Goal: Transaction & Acquisition: Book appointment/travel/reservation

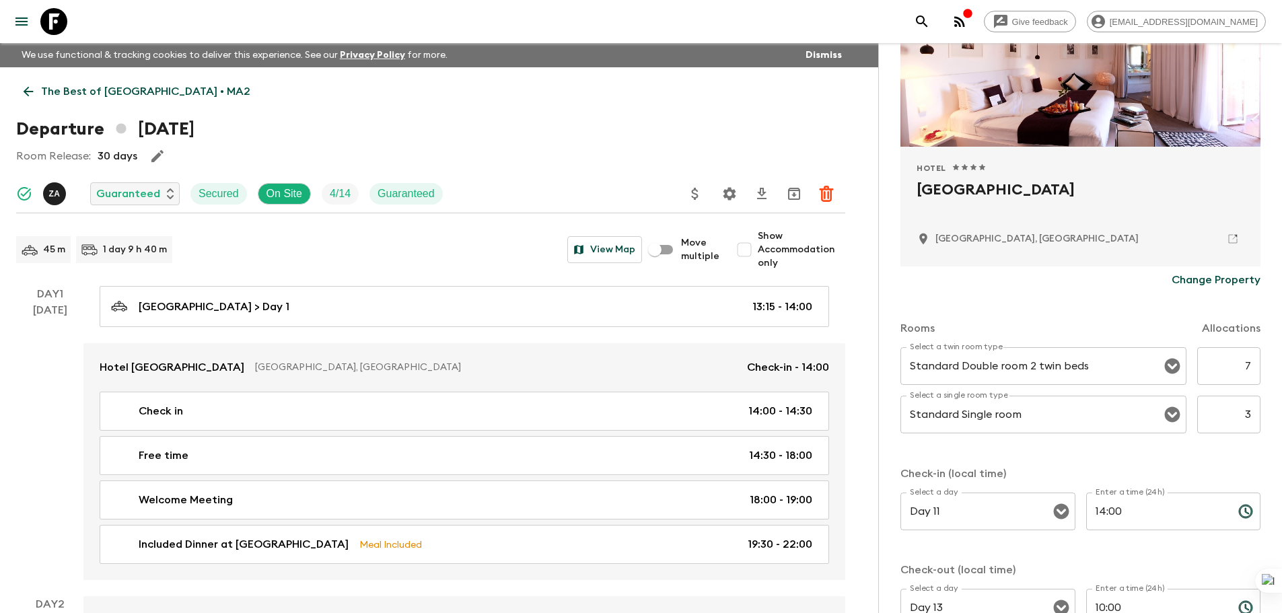
click at [55, 29] on icon at bounding box center [53, 21] width 27 height 27
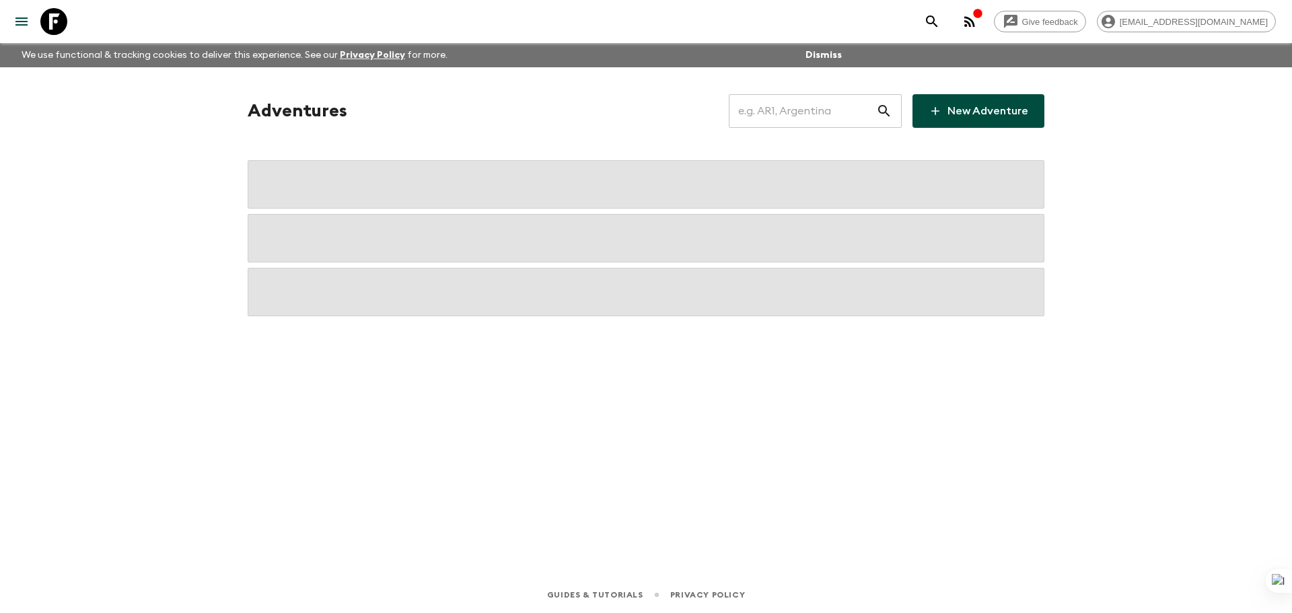
click at [773, 119] on input "text" at bounding box center [802, 111] width 147 height 38
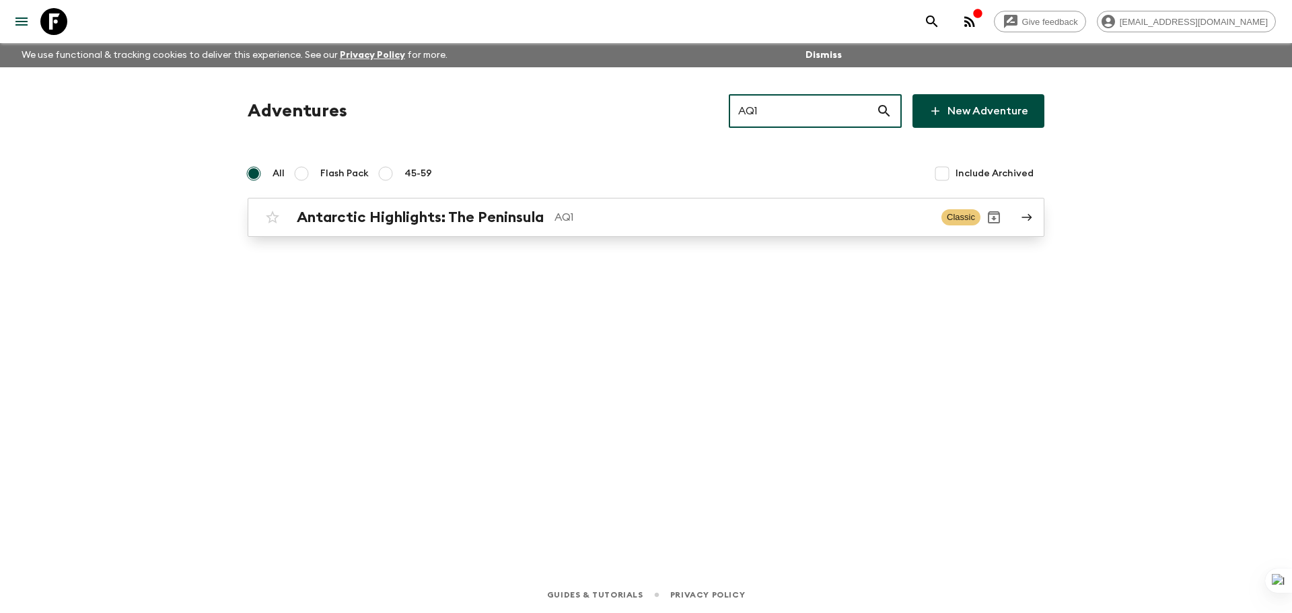
type input "AQ1"
click at [792, 203] on link "Antarctic Highlights: The Peninsula AQ1 Classic" at bounding box center [646, 217] width 797 height 39
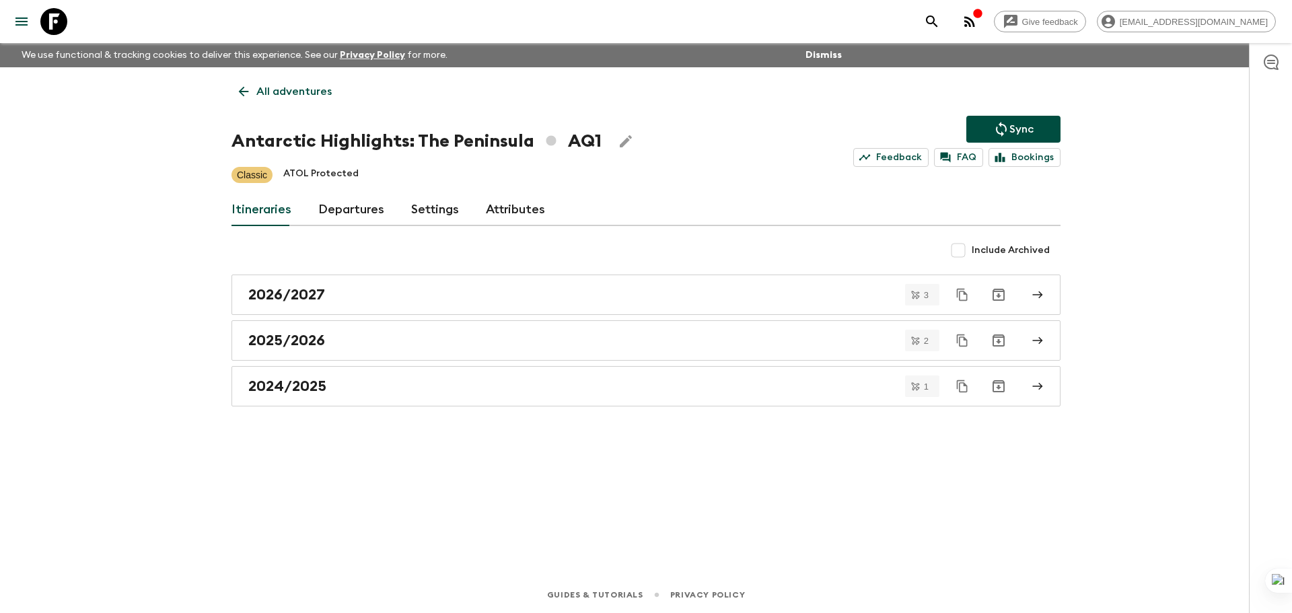
click at [366, 207] on link "Departures" at bounding box center [351, 210] width 66 height 32
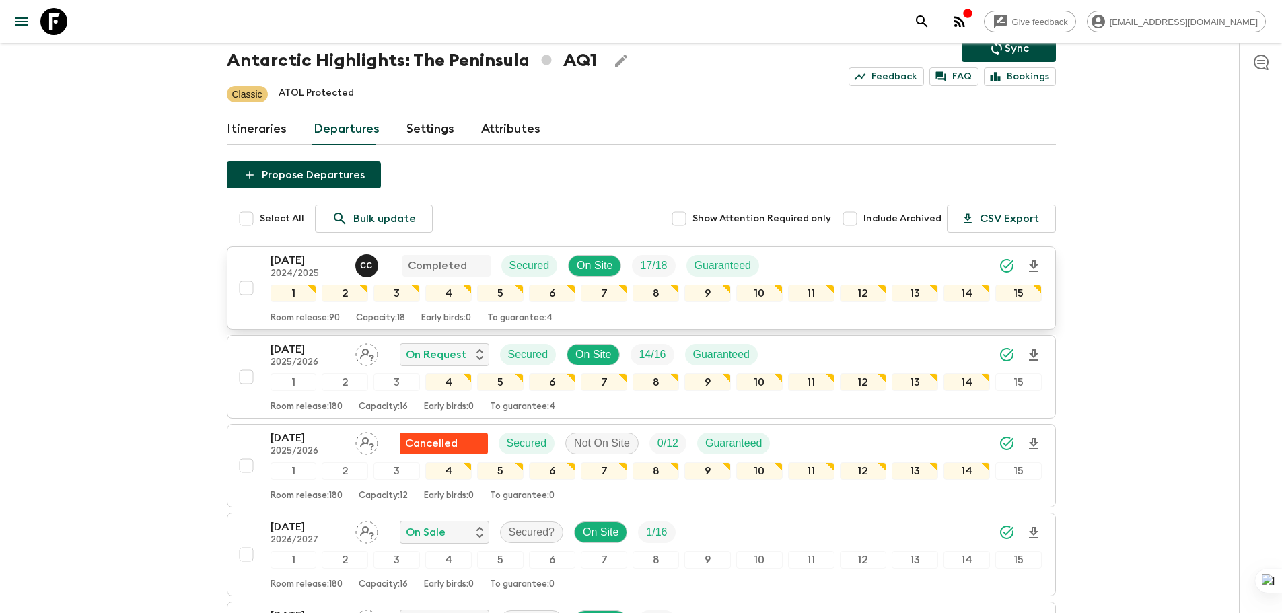
scroll to position [87, 0]
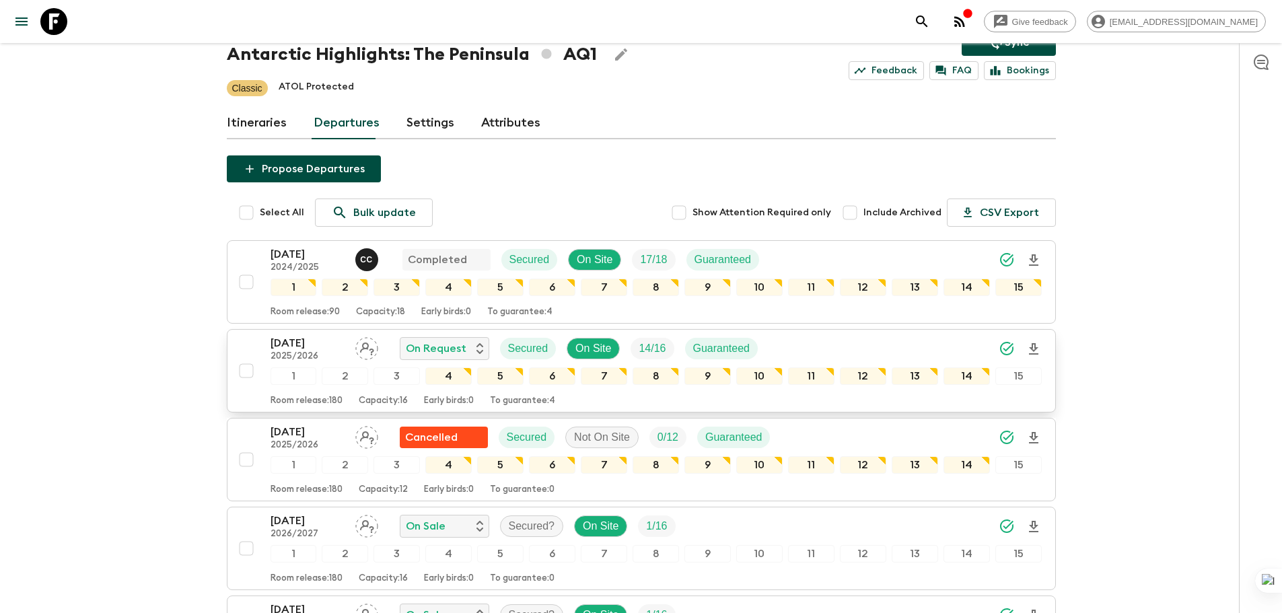
click at [330, 341] on p "[DATE]" at bounding box center [308, 343] width 74 height 16
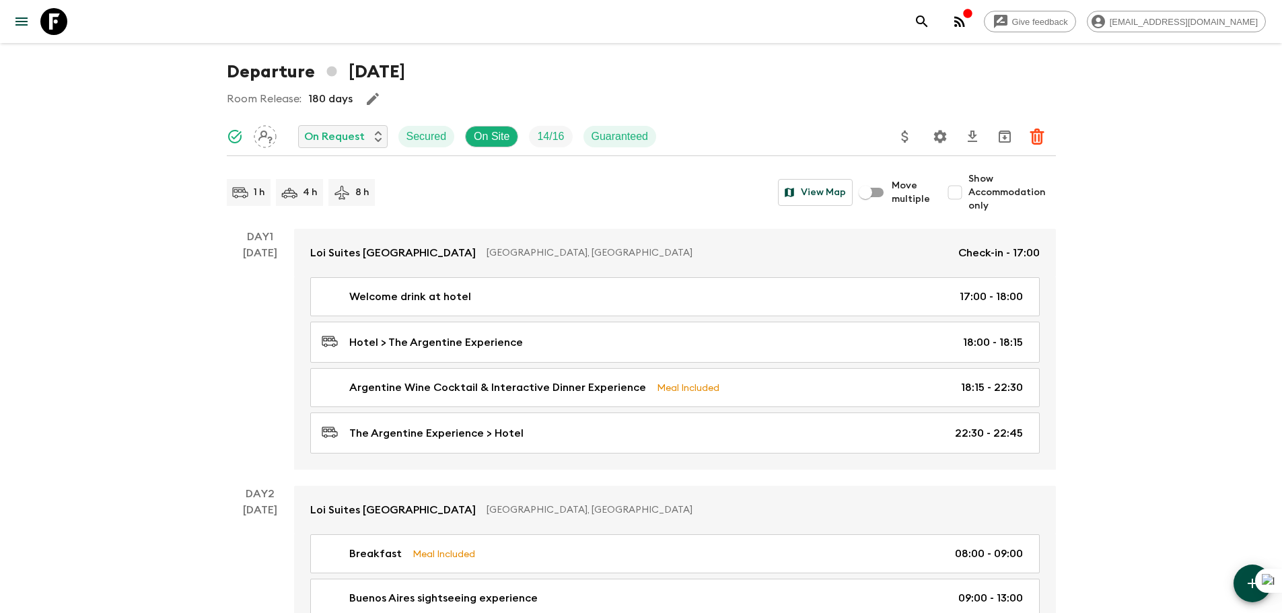
scroll to position [65, 0]
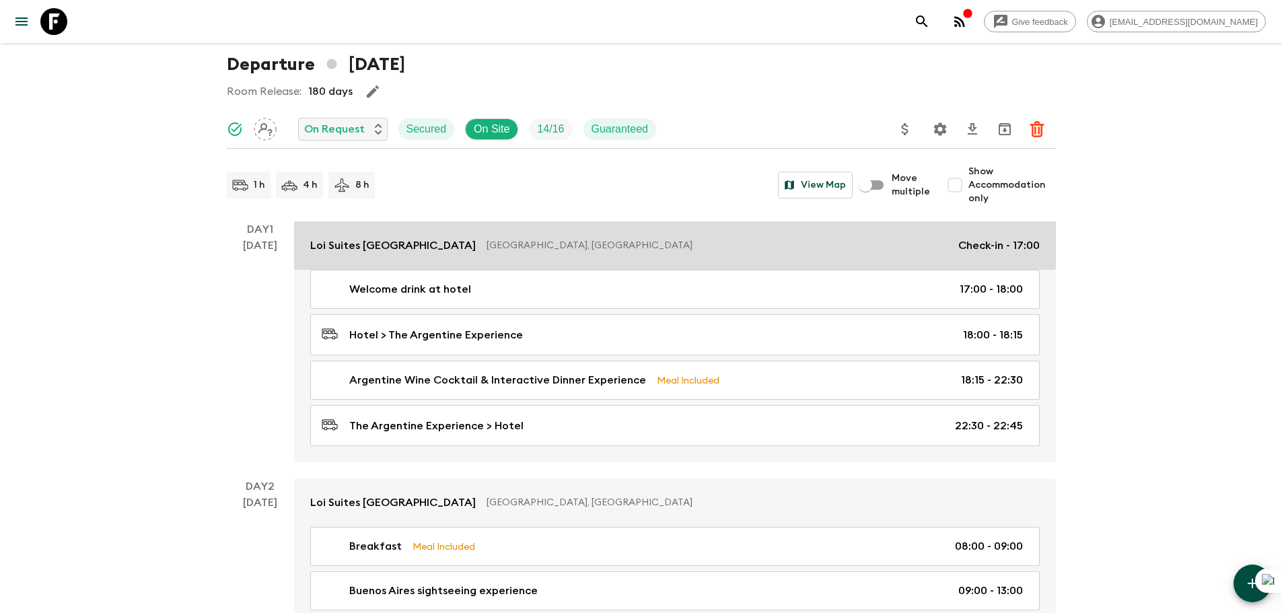
click at [352, 254] on link "Loi Suites [GEOGRAPHIC_DATA], [GEOGRAPHIC_DATA] Check-in - 17:00" at bounding box center [675, 245] width 762 height 48
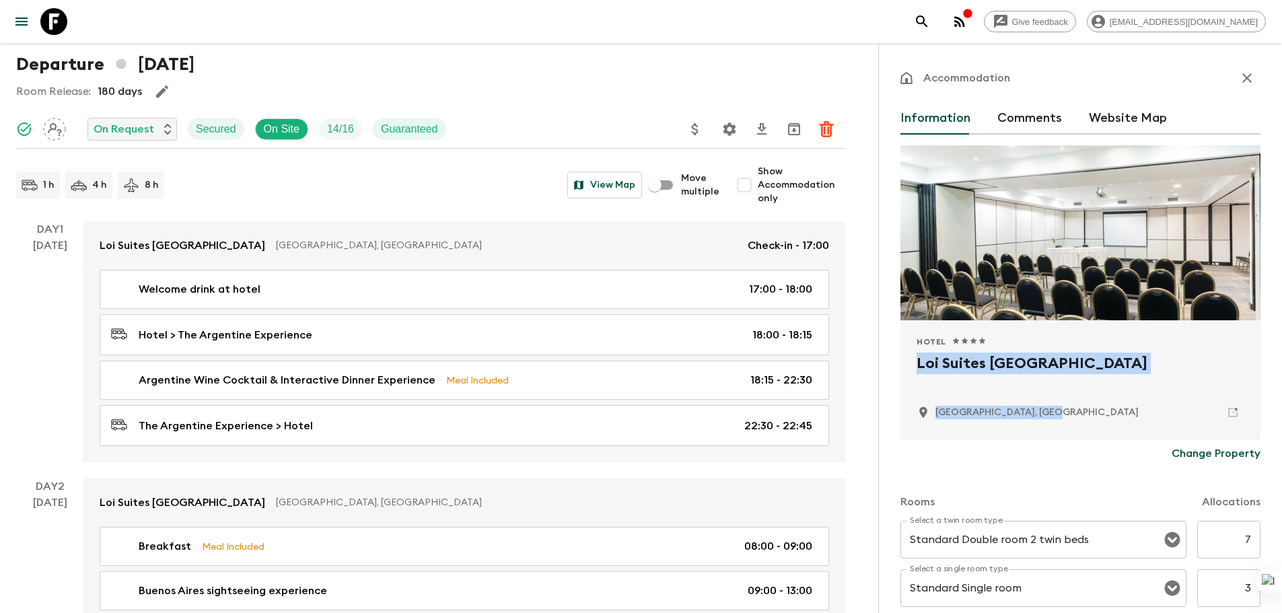
drag, startPoint x: 1053, startPoint y: 419, endPoint x: 919, endPoint y: 355, distance: 148.4
click at [919, 355] on div "Hotel 1 Star 2 Stars 3 Stars 4 Stars 5 Stars Loi Suites [GEOGRAPHIC_DATA], [GEO…" at bounding box center [1081, 381] width 328 height 88
copy div "Loi Suites [GEOGRAPHIC_DATA], [GEOGRAPHIC_DATA]"
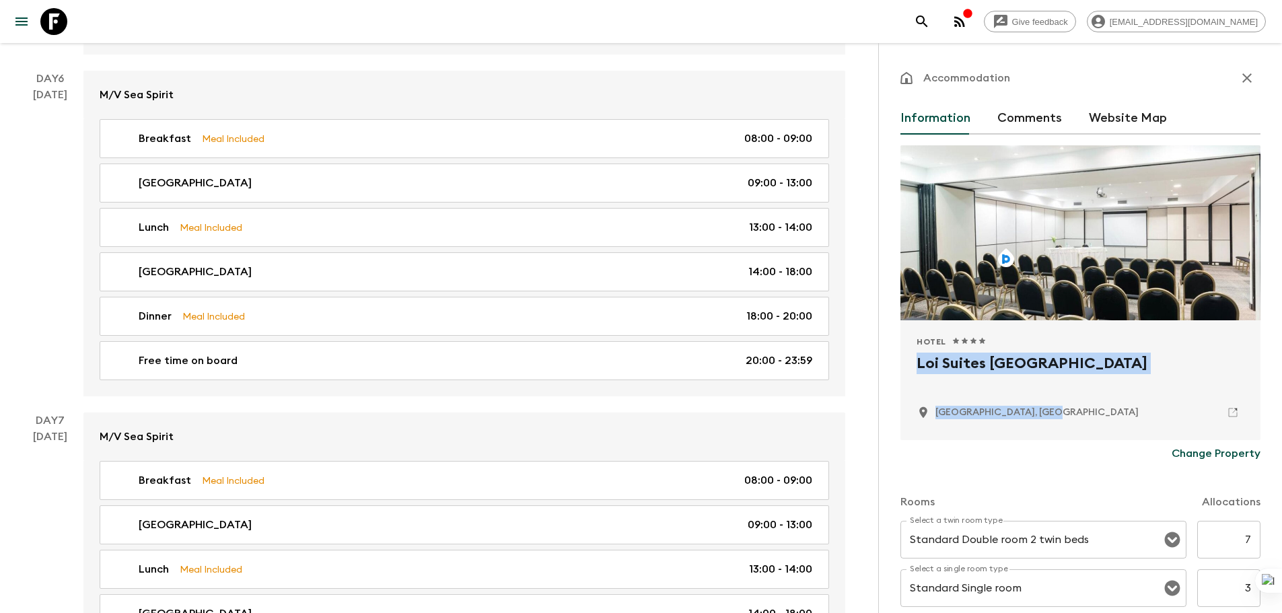
scroll to position [1965, 0]
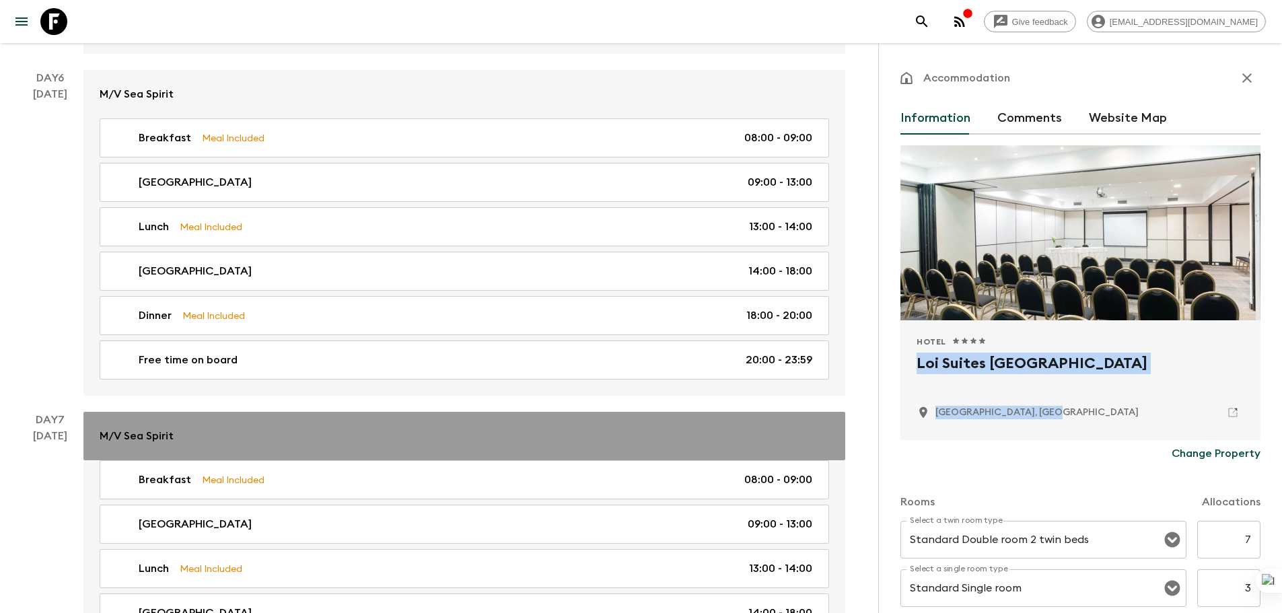
click at [364, 426] on link "M/V Sea Spirit" at bounding box center [464, 436] width 762 height 48
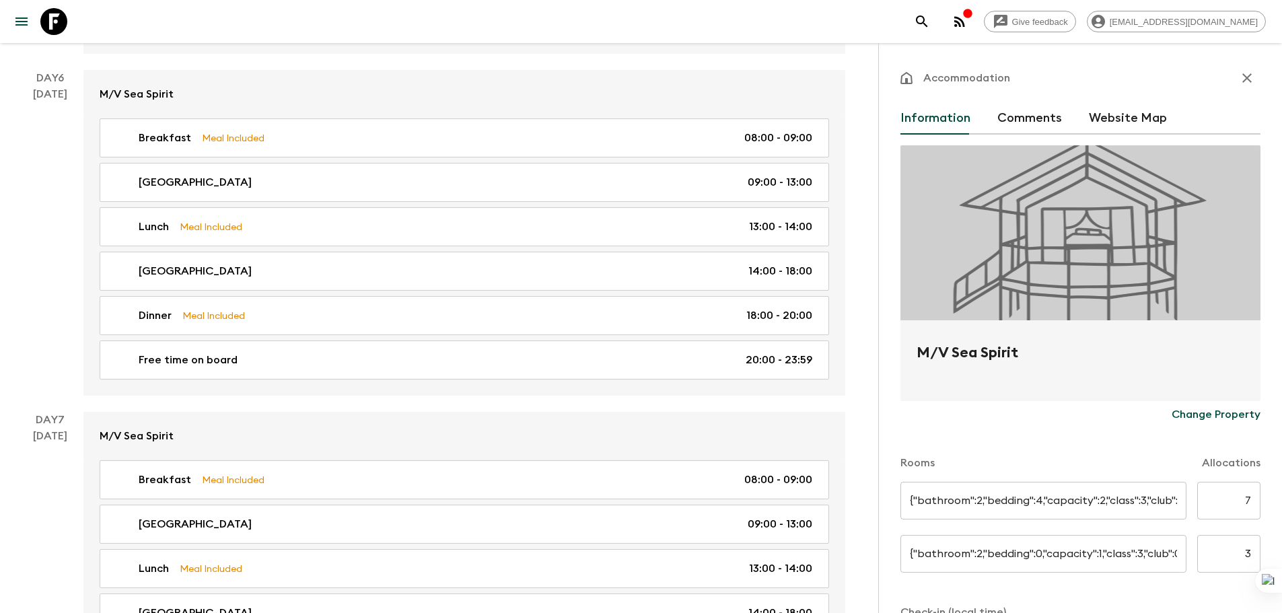
type input "Classic Suite"
type input "8"
type input "Superior Suite"
type input "0"
type input "Day 4"
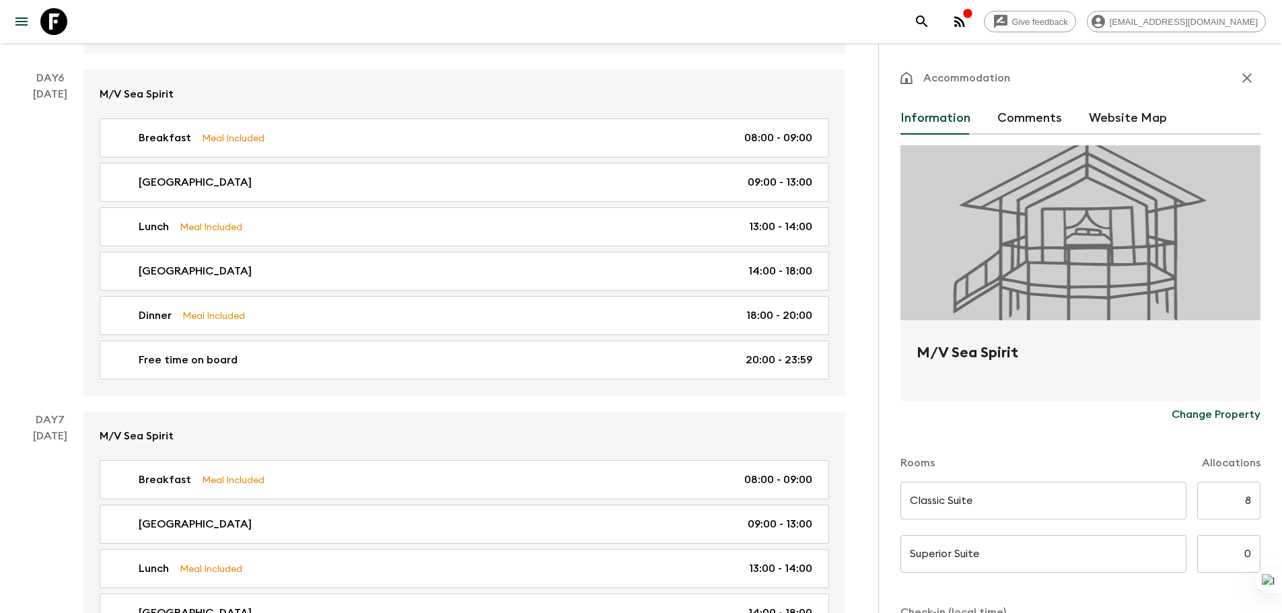
type input "14:00"
type input "Day 14"
type input "09:00"
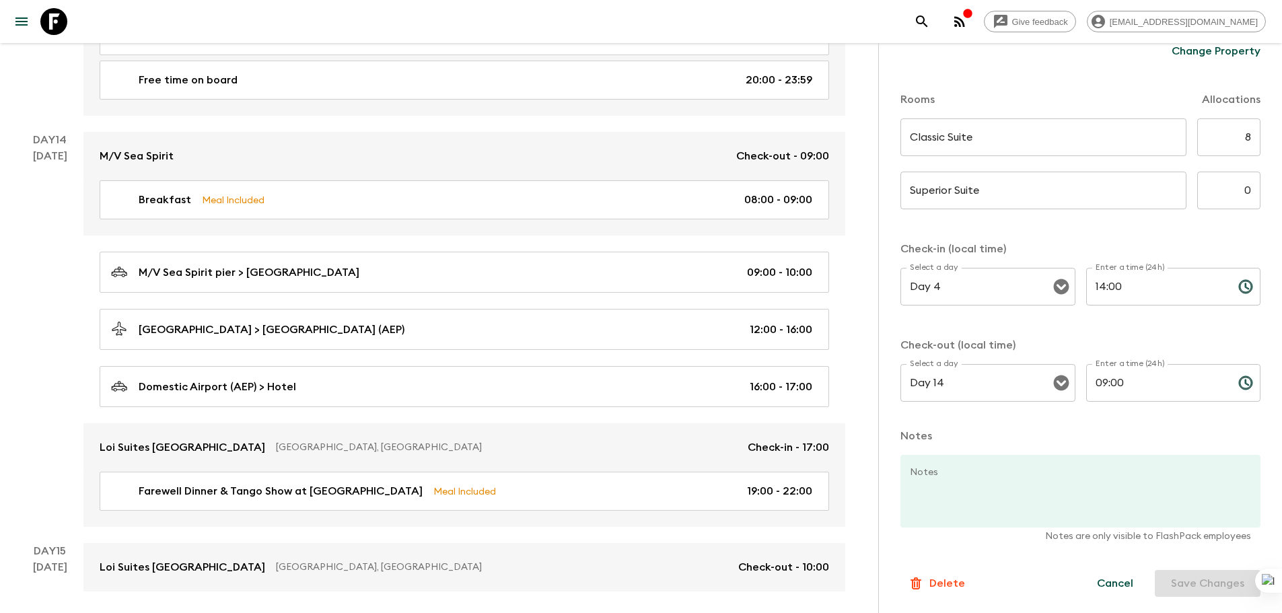
scroll to position [4691, 0]
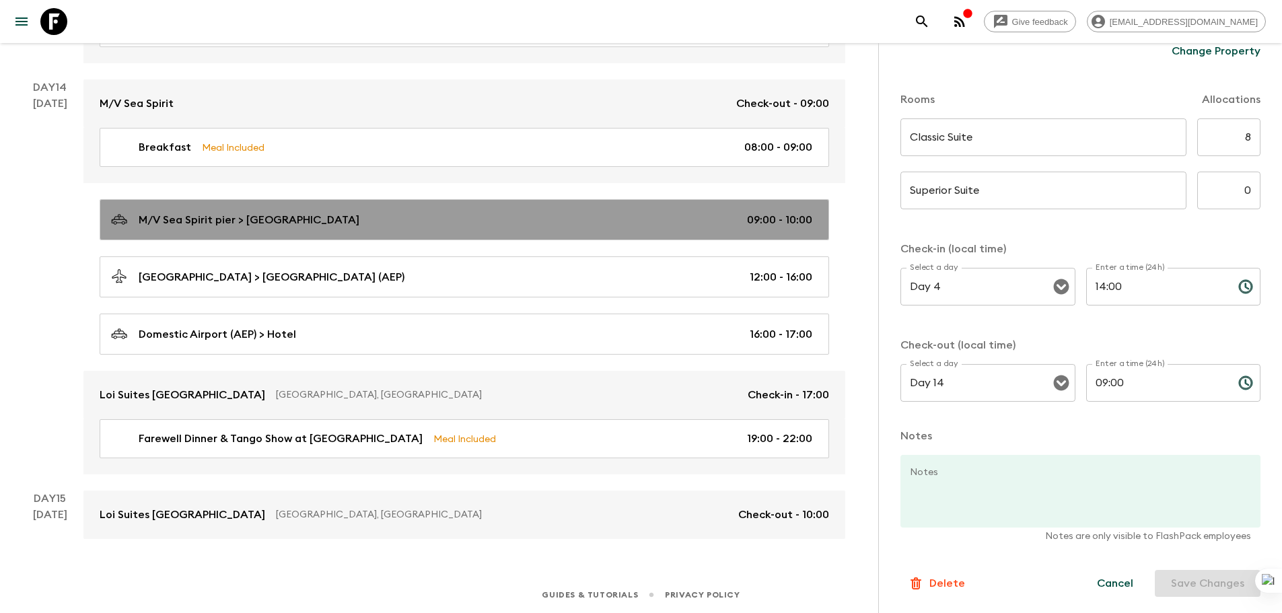
click at [606, 226] on div "M/V Sea Spirit pier > [GEOGRAPHIC_DATA] 09:00 - 10:00" at bounding box center [461, 220] width 701 height 18
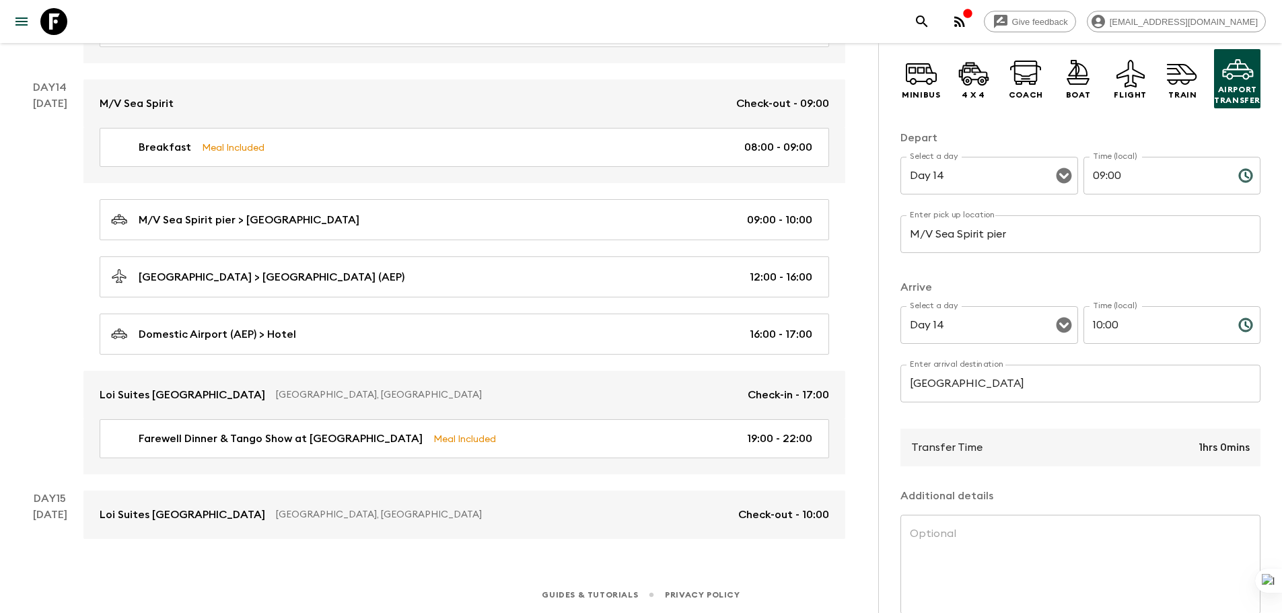
scroll to position [94, 0]
click at [960, 386] on input "[GEOGRAPHIC_DATA]" at bounding box center [1081, 387] width 360 height 38
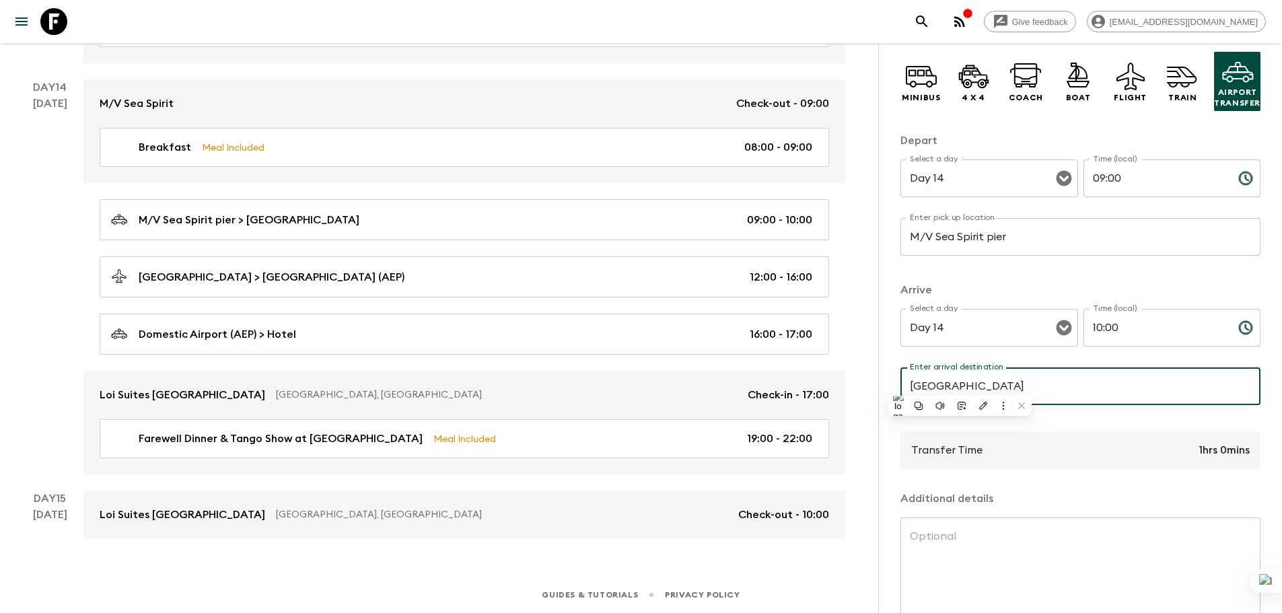
click at [960, 386] on input "[GEOGRAPHIC_DATA]" at bounding box center [1081, 387] width 360 height 38
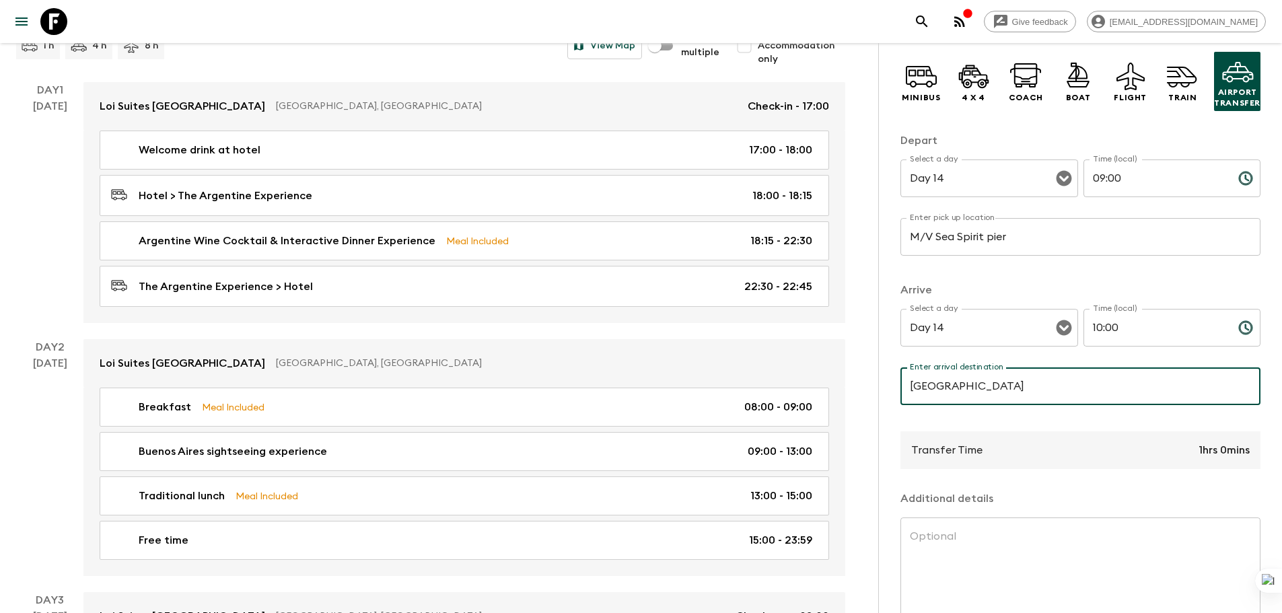
scroll to position [0, 0]
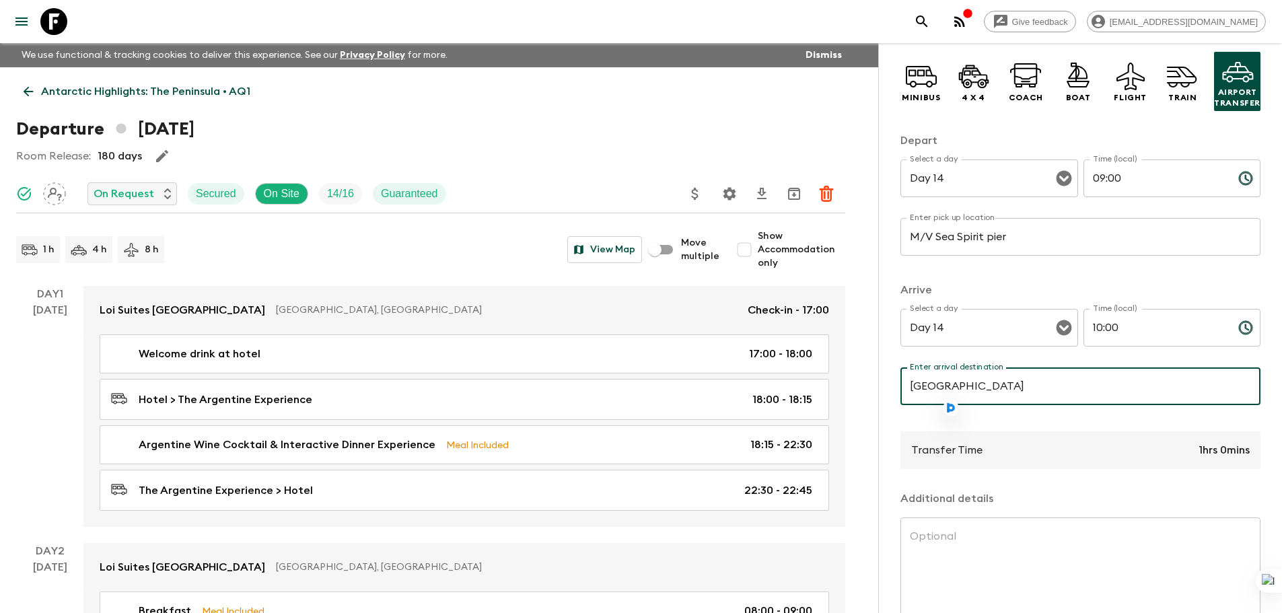
click at [51, 90] on p "Antarctic Highlights: The Peninsula • AQ1" at bounding box center [145, 91] width 209 height 16
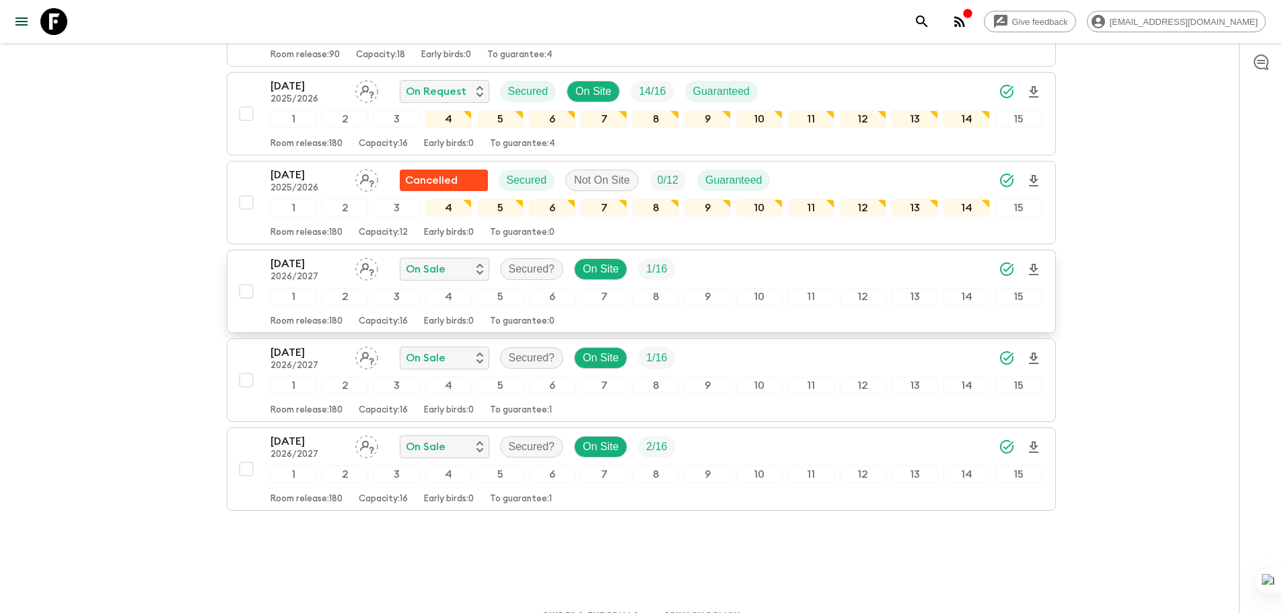
scroll to position [329, 0]
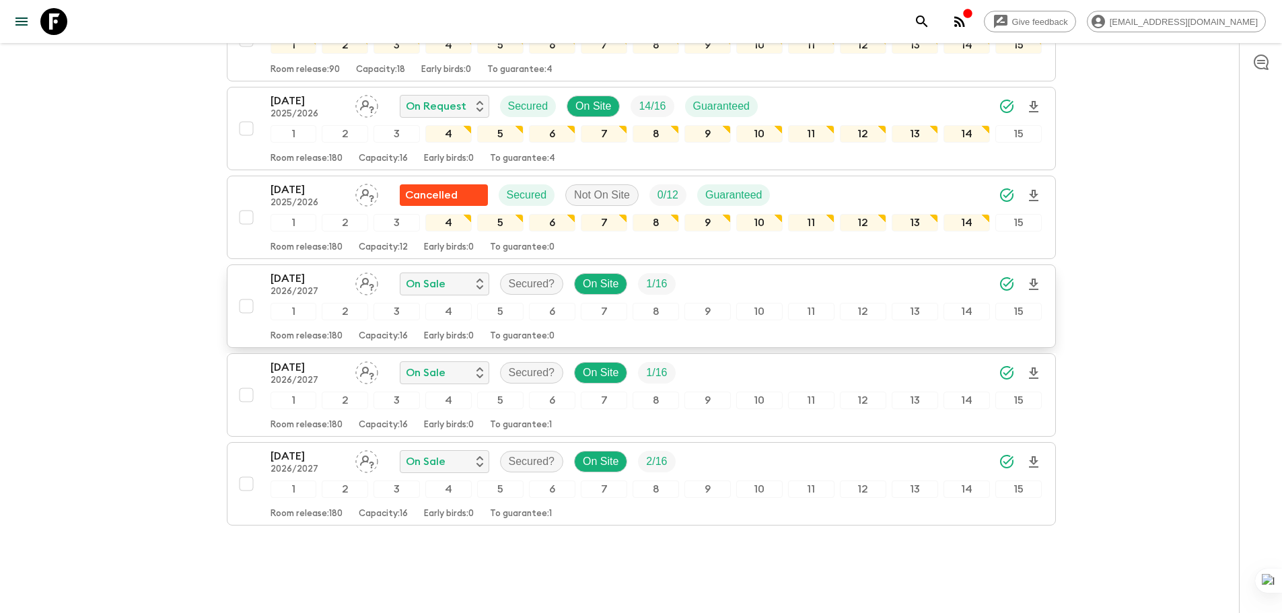
click at [304, 275] on p "[DATE]" at bounding box center [308, 279] width 74 height 16
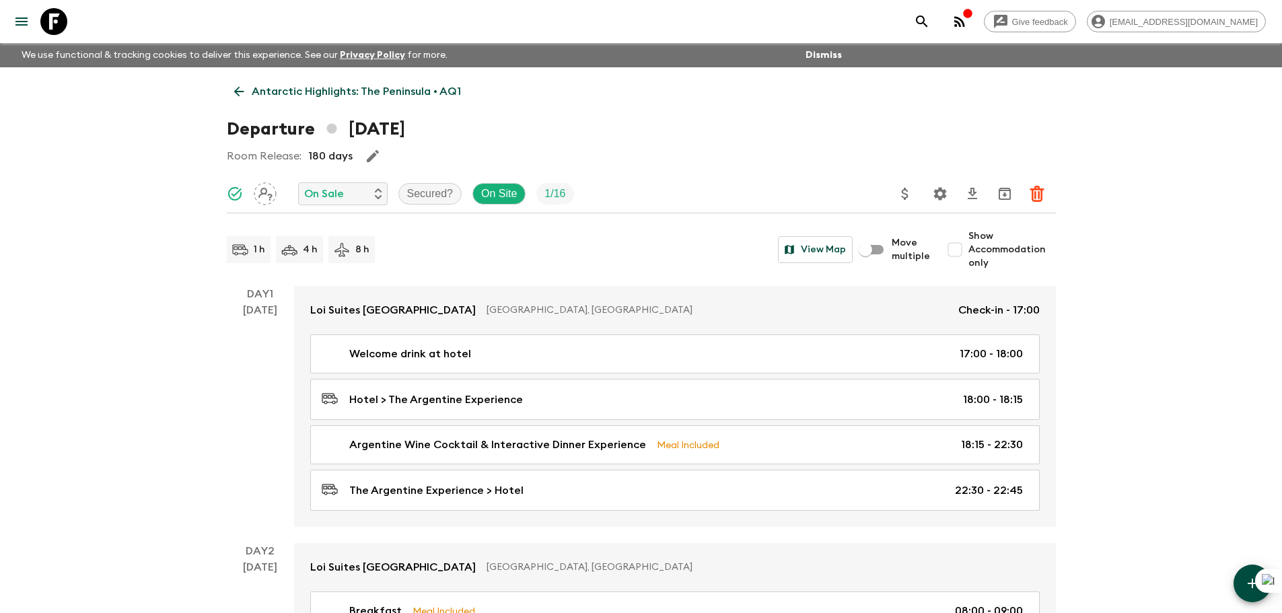
click at [245, 90] on icon at bounding box center [239, 91] width 15 height 15
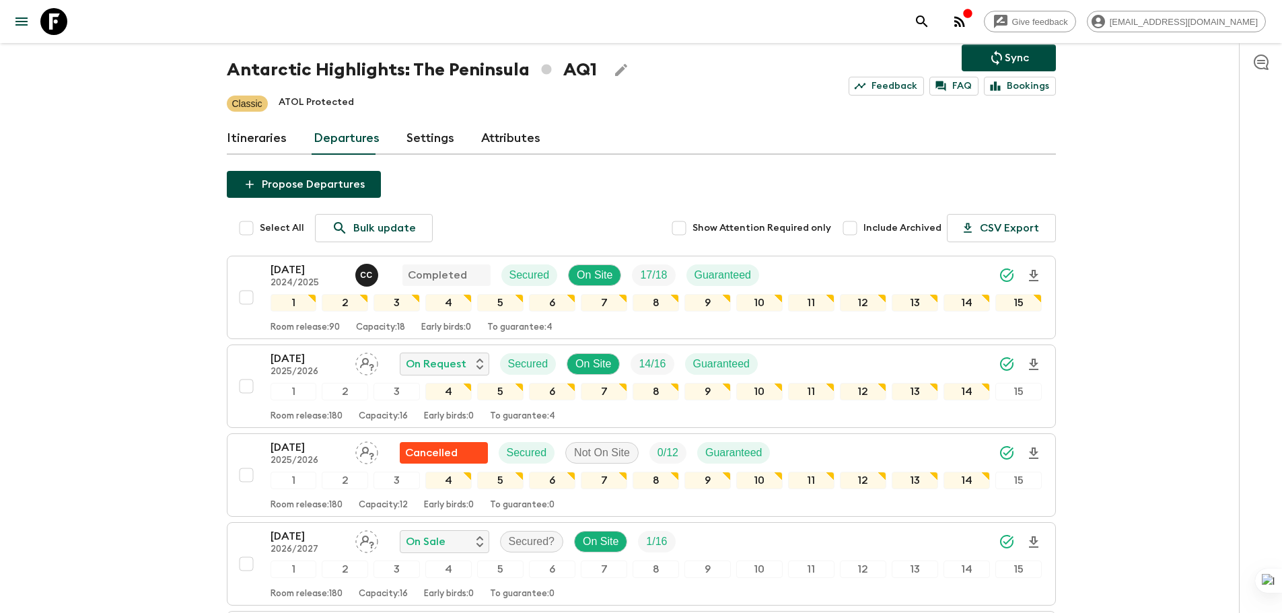
scroll to position [72, 0]
click at [315, 271] on p "[DATE]" at bounding box center [308, 269] width 74 height 16
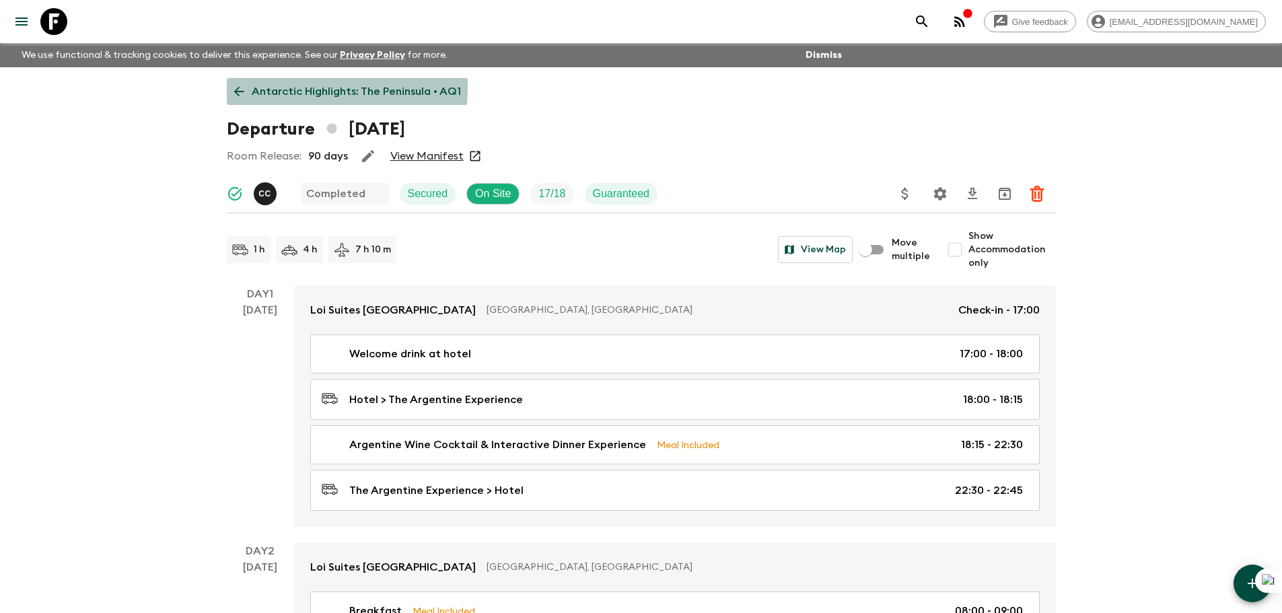
click at [254, 87] on p "Antarctic Highlights: The Peninsula • AQ1" at bounding box center [356, 91] width 209 height 16
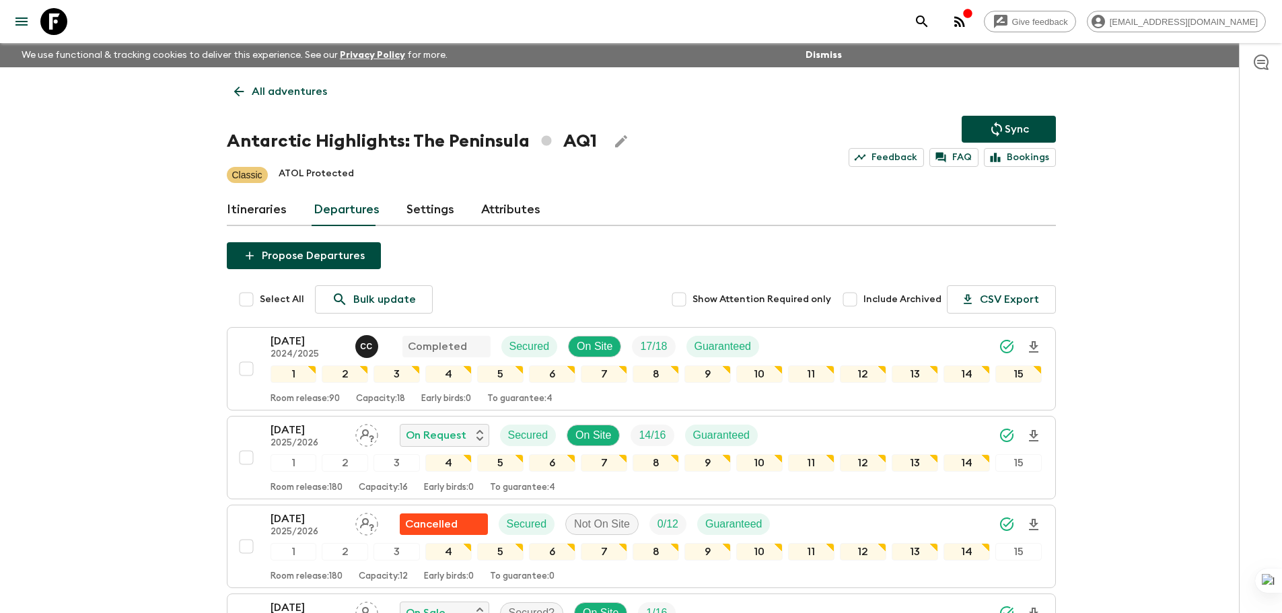
click at [275, 93] on p "All adventures" at bounding box center [289, 91] width 75 height 16
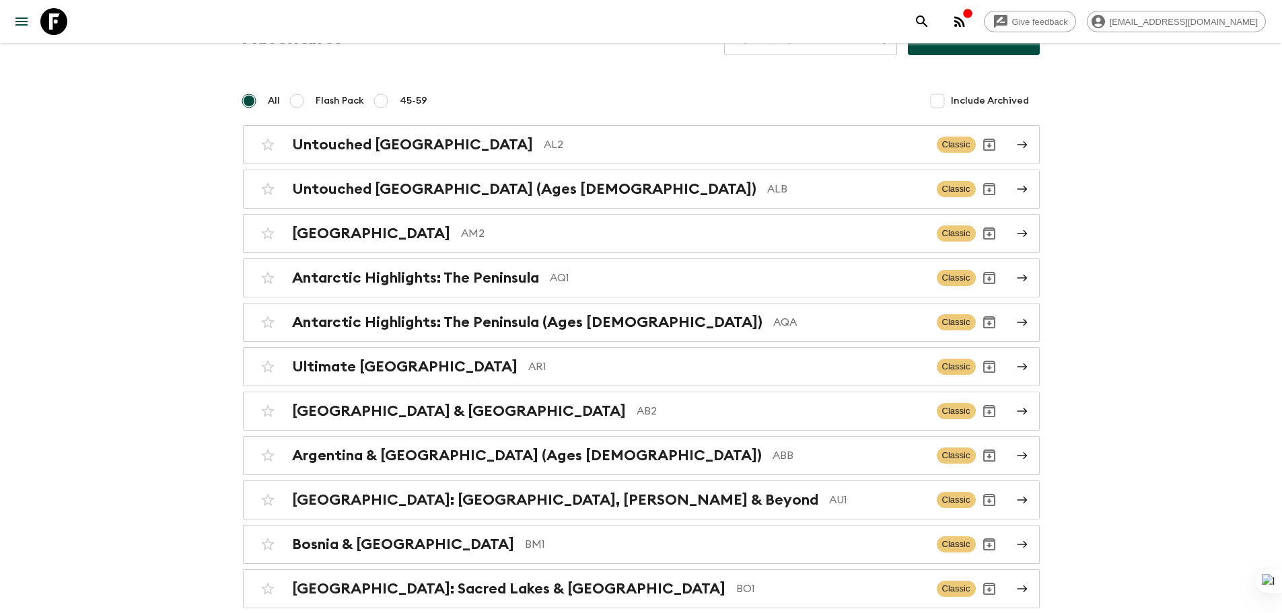
scroll to position [73, 0]
